Goal: Navigation & Orientation: Find specific page/section

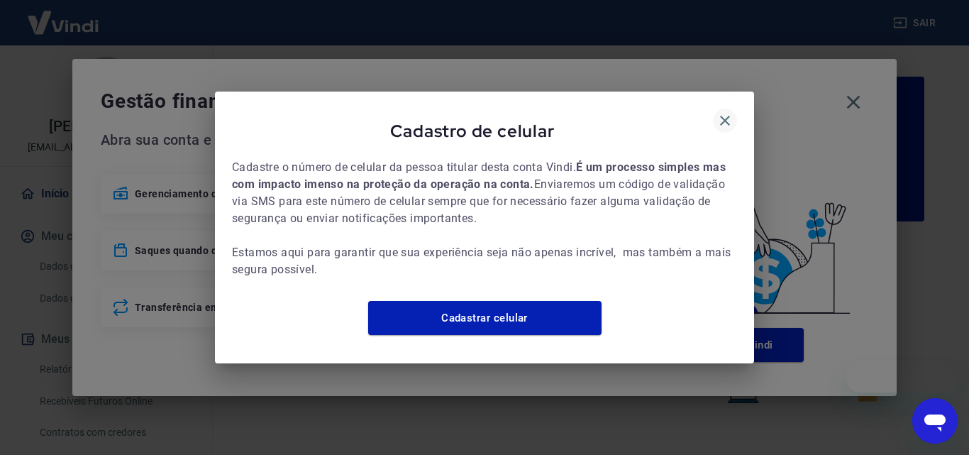
click at [725, 112] on icon "button" at bounding box center [724, 120] width 17 height 17
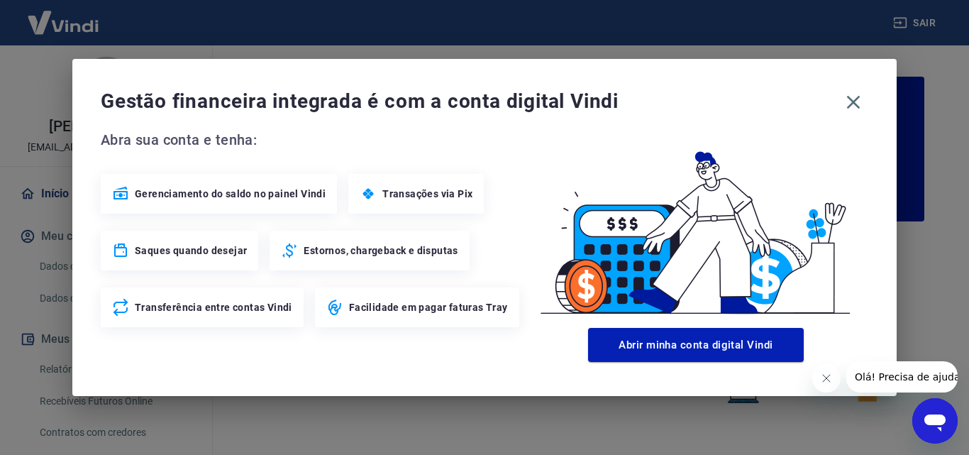
click at [853, 106] on icon "button" at bounding box center [853, 102] width 23 height 23
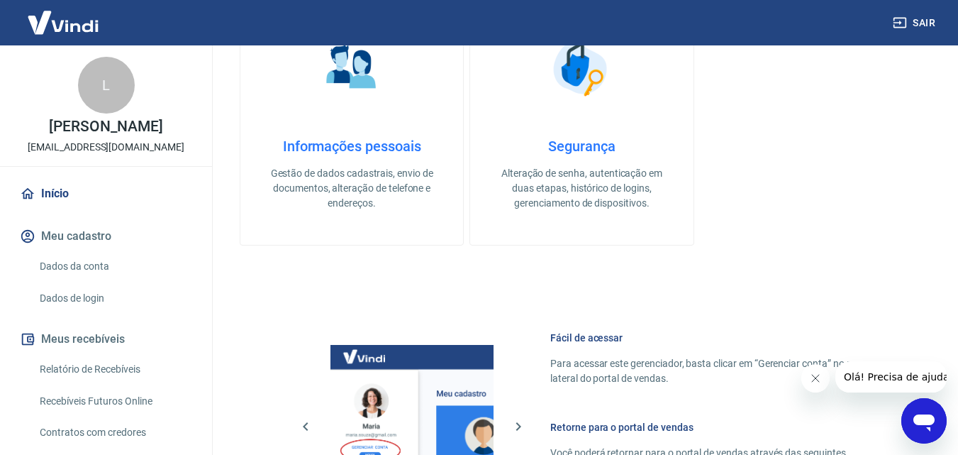
scroll to position [856, 0]
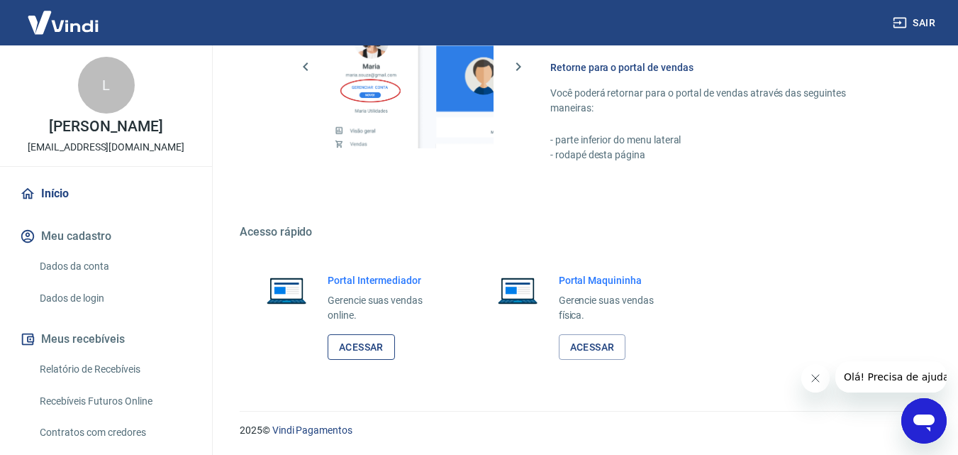
click at [365, 345] on link "Acessar" at bounding box center [361, 347] width 67 height 26
